Goal: Task Accomplishment & Management: Manage account settings

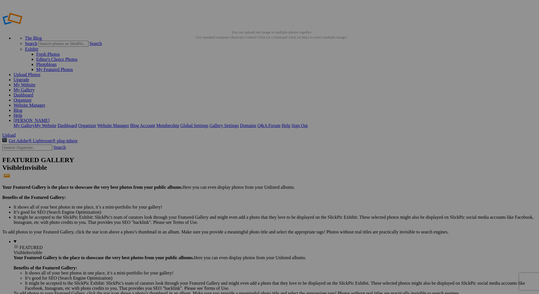
type input "Fr. [PERSON_NAME] Funeral, Photos by Bowerbird Photography"
click at [219, 175] on span "Create" at bounding box center [213, 177] width 12 height 5
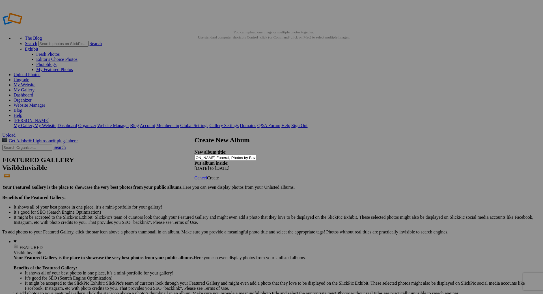
scroll to position [0, 0]
type input "Fr. [PERSON_NAME] Funeral, Photos by Bowerbird Photography"
